Goal: Check status: Check status

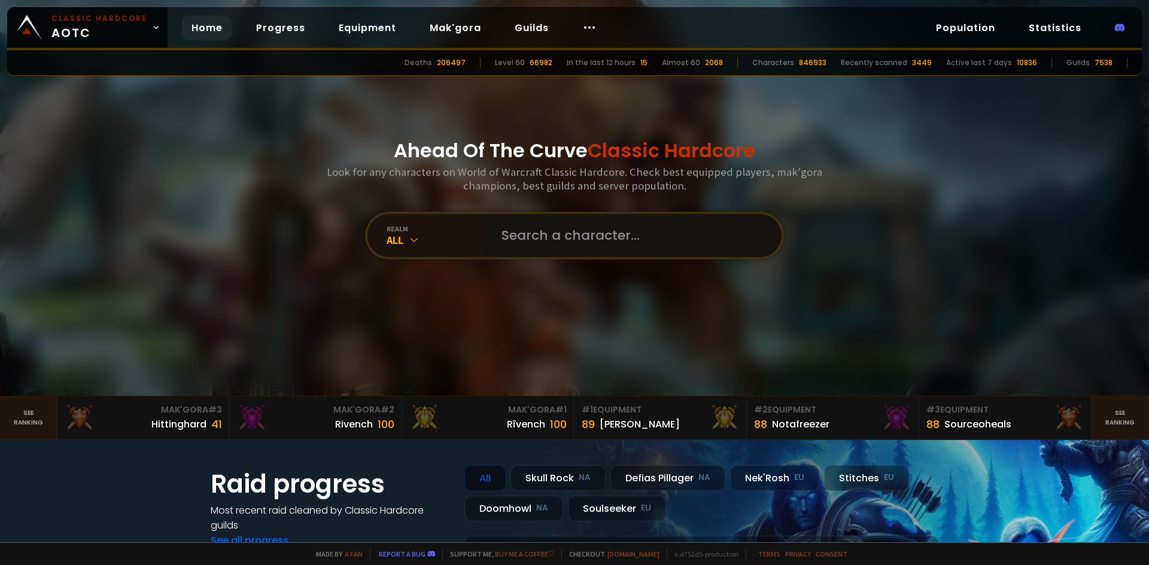
click at [531, 235] on input "text" at bounding box center [630, 235] width 273 height 43
type input "goodsun"
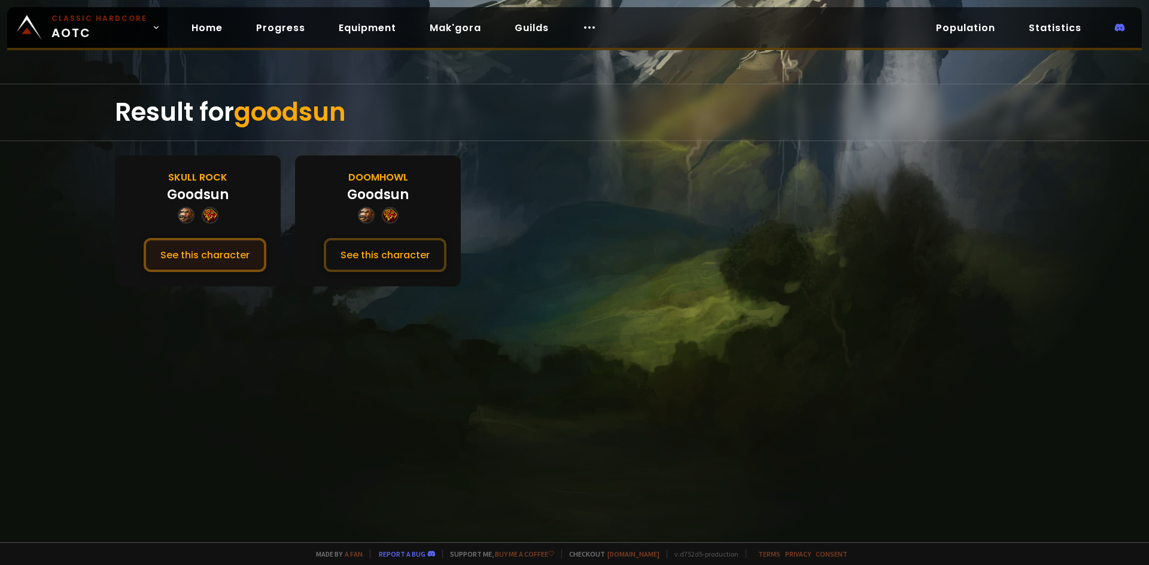
click at [245, 252] on button "See this character" at bounding box center [205, 255] width 123 height 34
click at [327, 252] on button "See this character" at bounding box center [385, 255] width 123 height 34
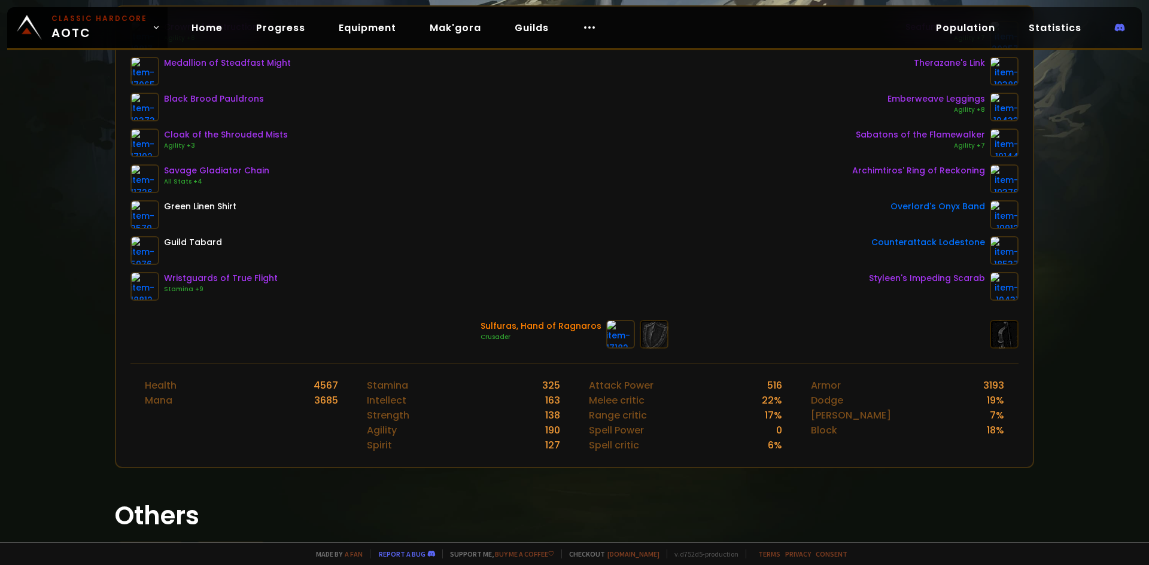
scroll to position [323, 0]
